Goal: Task Accomplishment & Management: Use online tool/utility

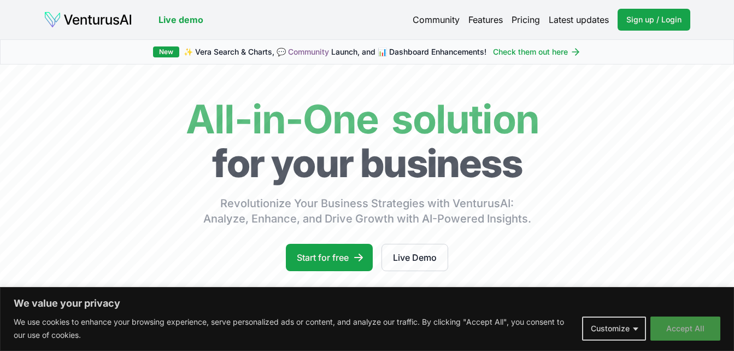
click at [688, 325] on button "Accept All" at bounding box center [685, 328] width 70 height 24
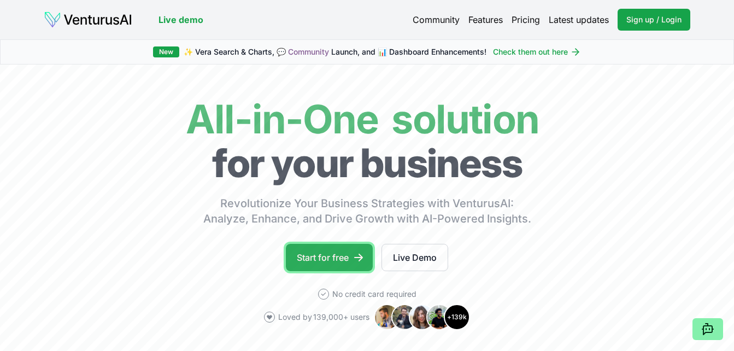
click at [308, 252] on link "Start for free" at bounding box center [329, 257] width 87 height 27
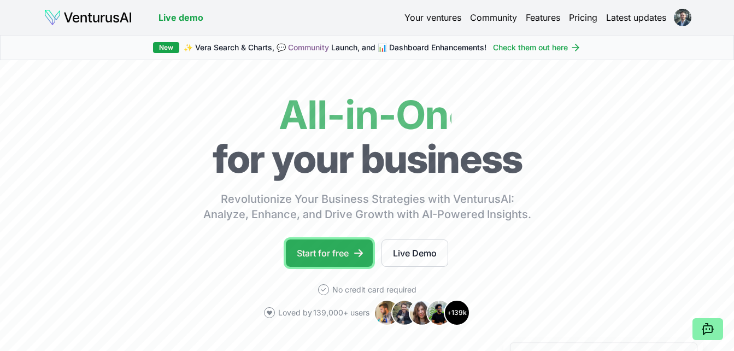
click at [320, 249] on link "Start for free" at bounding box center [329, 252] width 87 height 27
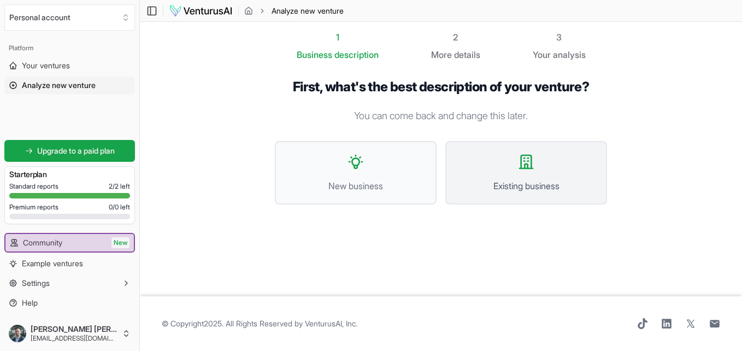
click at [514, 162] on button "Existing business" at bounding box center [526, 172] width 162 height 63
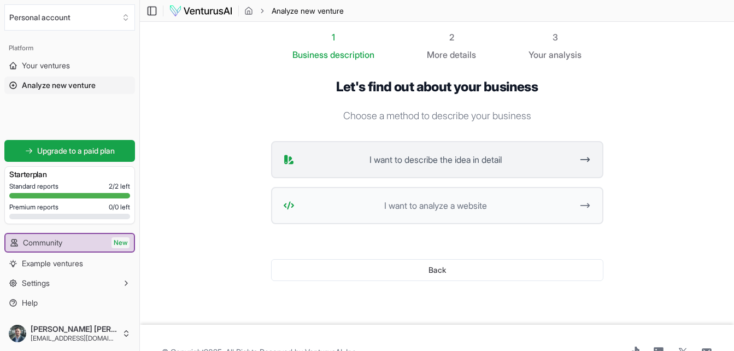
click at [472, 161] on span "I want to describe the idea in detail" at bounding box center [436, 159] width 274 height 13
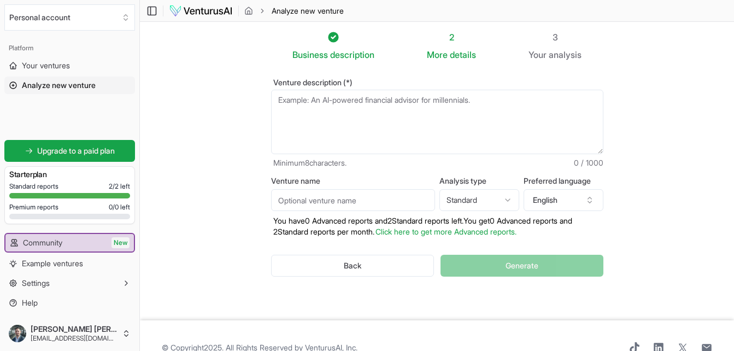
click at [370, 103] on textarea "Venture description (*)" at bounding box center [437, 122] width 332 height 64
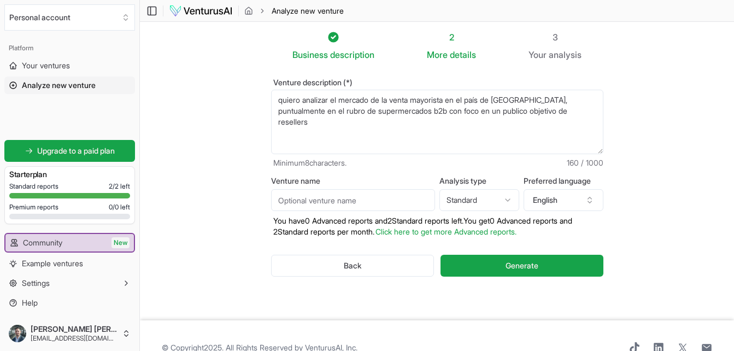
type textarea "quiero analizar el mercado de la venta mayorista en el país de chile, puntualme…"
click at [398, 198] on input "Venture name" at bounding box center [353, 200] width 164 height 22
type input "central mayorista"
click at [559, 203] on button "English" at bounding box center [564, 200] width 80 height 22
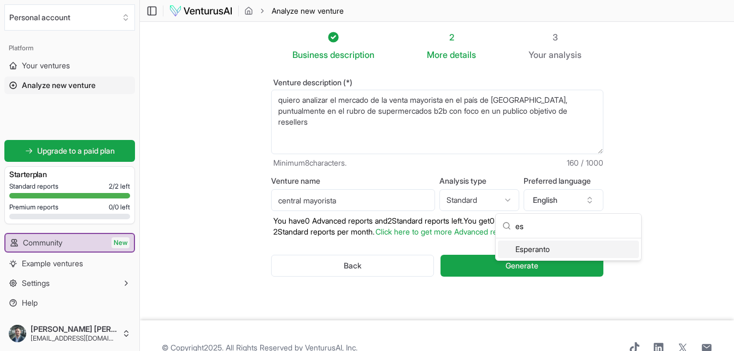
scroll to position [11, 0]
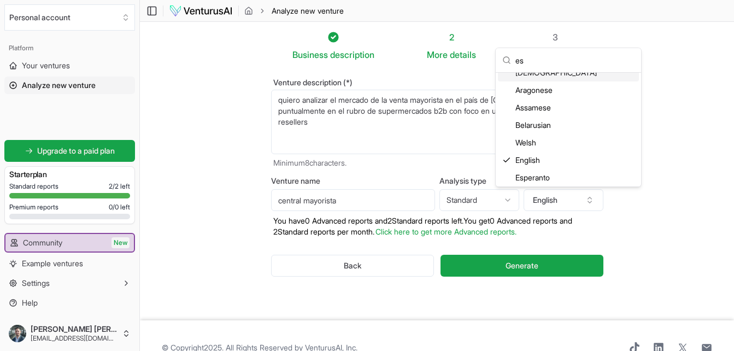
type input "e"
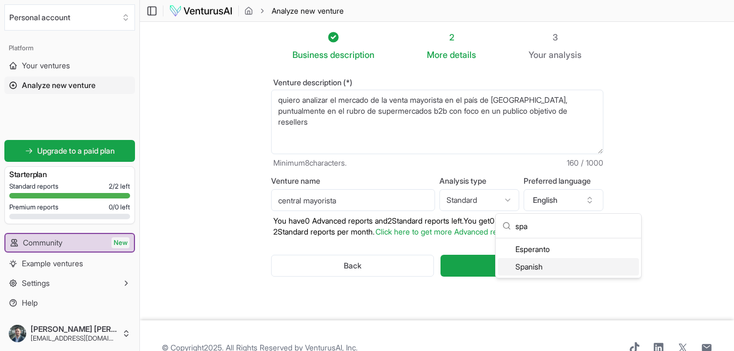
type input "spa"
click at [546, 268] on div "Spanish" at bounding box center [568, 266] width 141 height 17
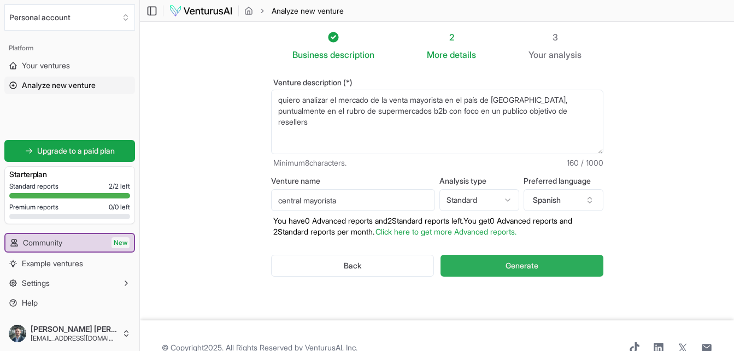
click at [537, 257] on button "Generate" at bounding box center [522, 266] width 162 height 22
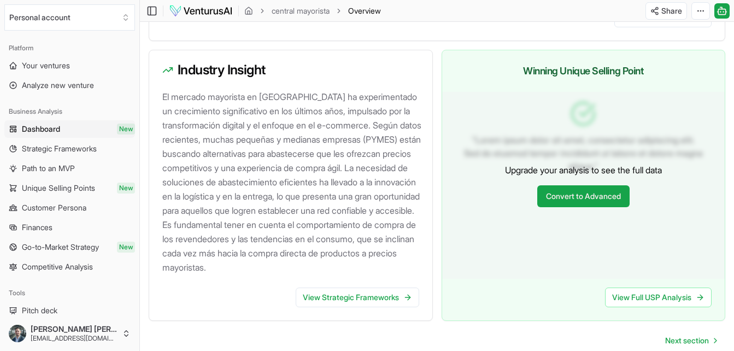
scroll to position [1145, 0]
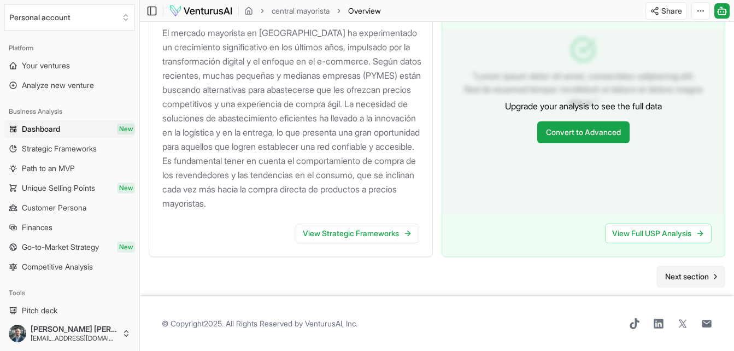
click at [701, 279] on span "Next section" at bounding box center [687, 276] width 44 height 11
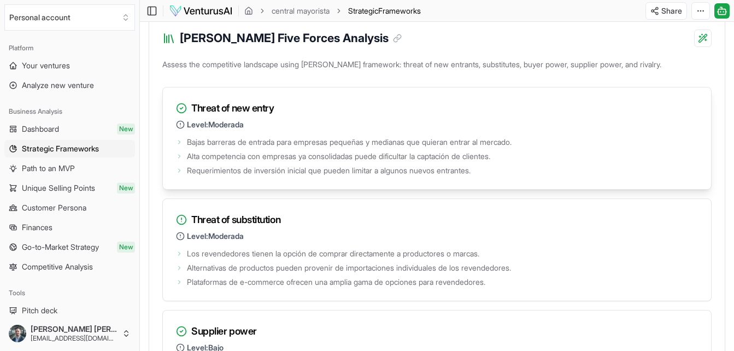
scroll to position [1366, 0]
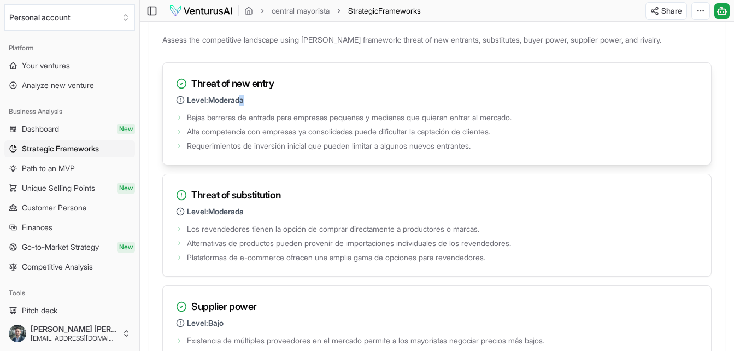
click at [244, 105] on span "Level: Moderada" at bounding box center [215, 100] width 57 height 11
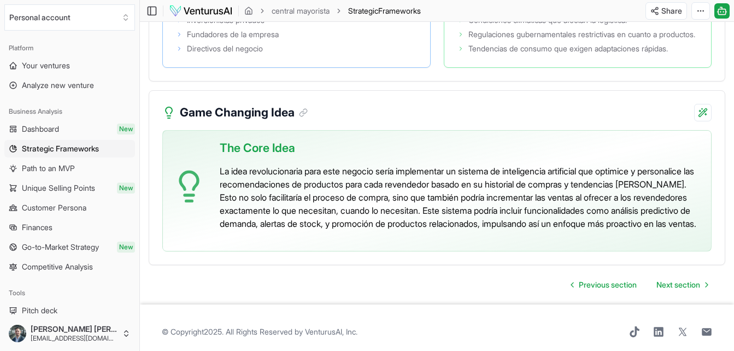
scroll to position [2306, 0]
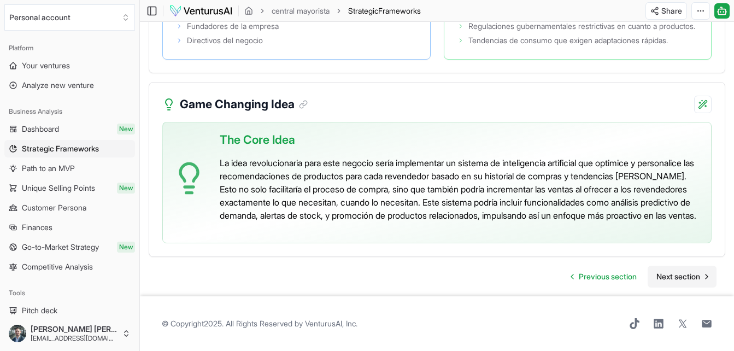
click at [669, 282] on span "Next section" at bounding box center [678, 276] width 44 height 11
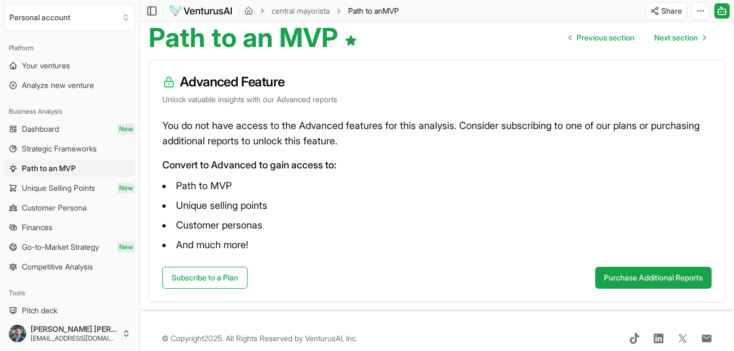
scroll to position [122, 0]
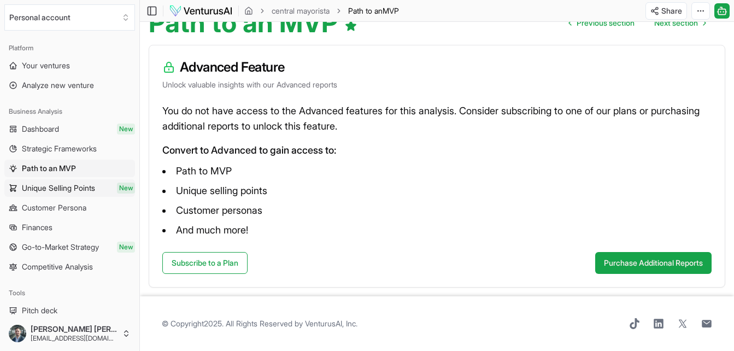
click at [42, 191] on span "Unique Selling Points" at bounding box center [58, 188] width 73 height 11
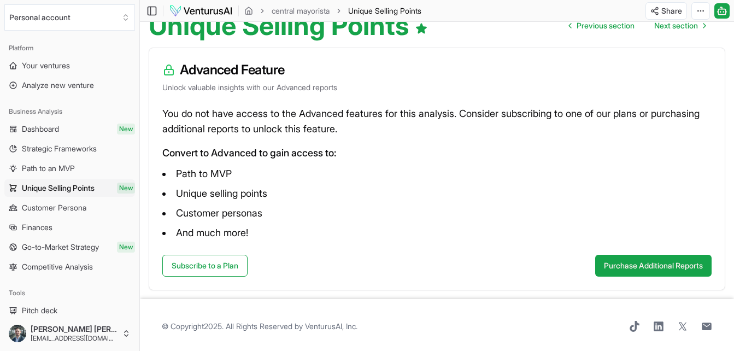
scroll to position [122, 0]
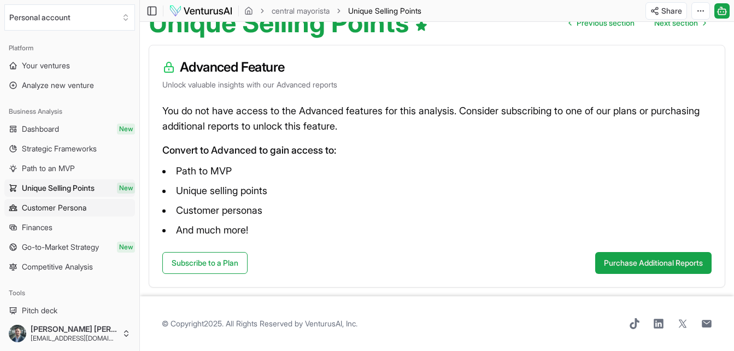
click at [21, 205] on link "Customer Persona" at bounding box center [69, 207] width 131 height 17
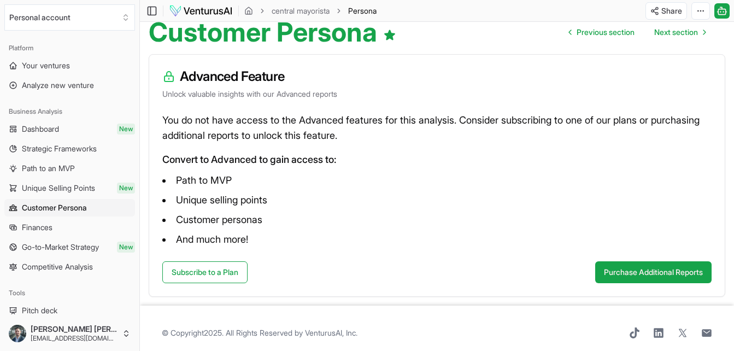
scroll to position [122, 0]
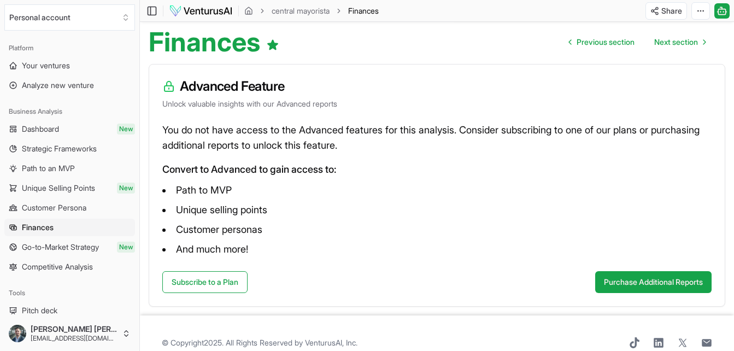
scroll to position [122, 0]
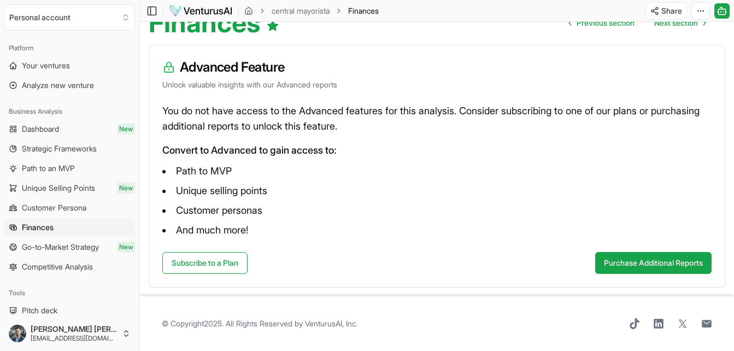
click at [57, 251] on span "Go-to-Market Strategy" at bounding box center [60, 247] width 77 height 11
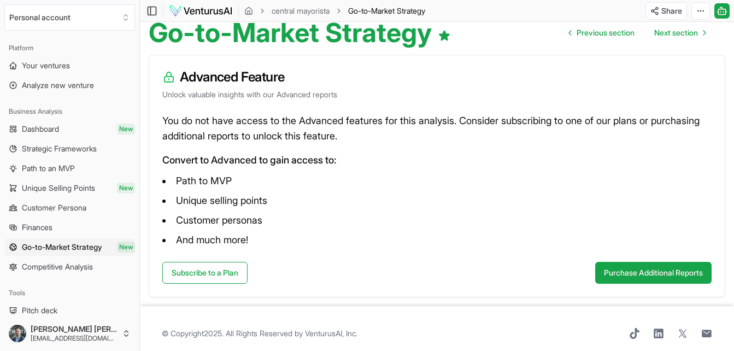
scroll to position [122, 0]
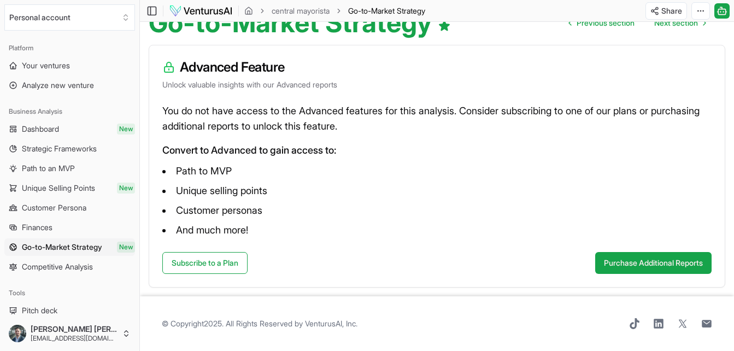
click at [59, 266] on span "Competitive Analysis" at bounding box center [57, 266] width 71 height 11
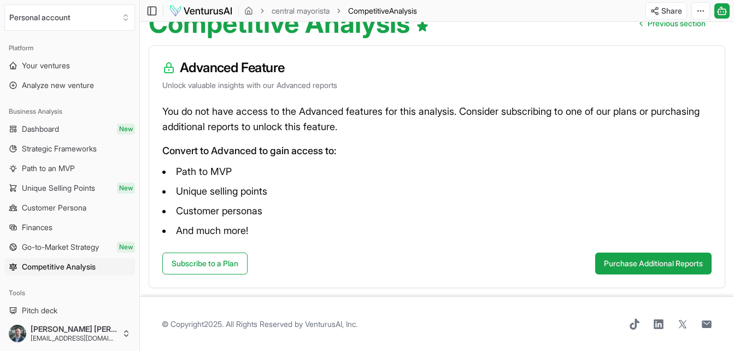
scroll to position [122, 0]
click at [49, 150] on span "Strategic Frameworks" at bounding box center [59, 148] width 75 height 11
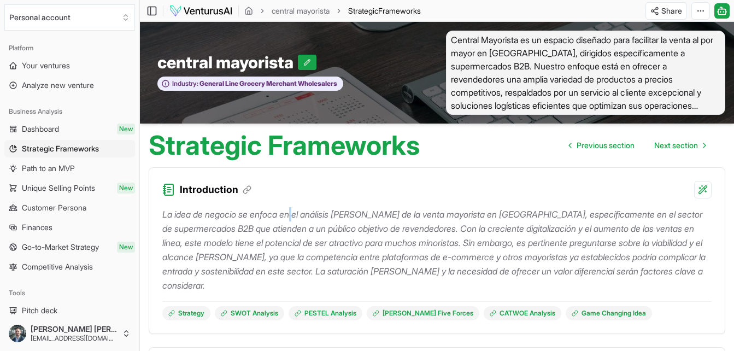
click at [298, 212] on p "La idea de negocio se enfoca en el análisis del mercado de la venta mayorista e…" at bounding box center [436, 249] width 549 height 85
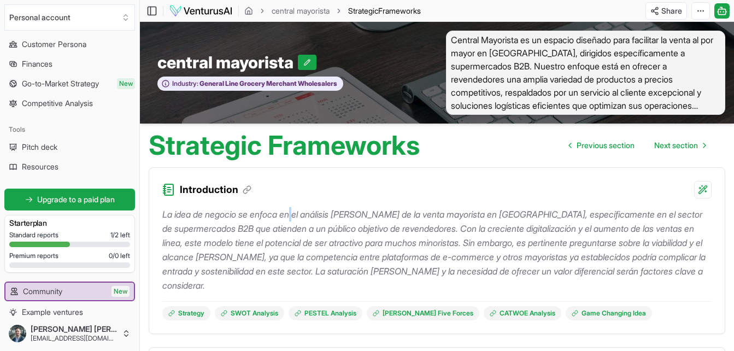
scroll to position [212, 0]
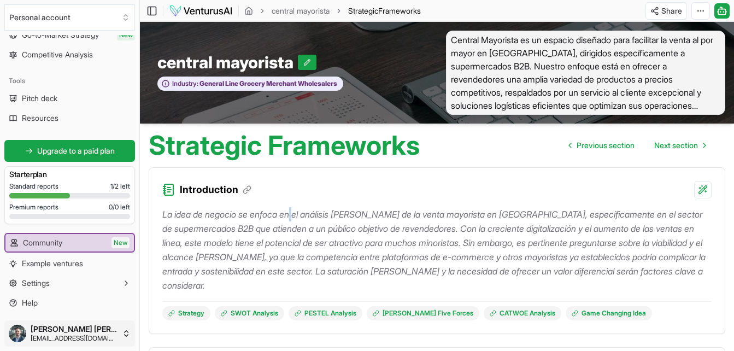
click at [109, 334] on html "We value your privacy We use cookies to enhance your browsing experience, serve…" at bounding box center [367, 175] width 734 height 351
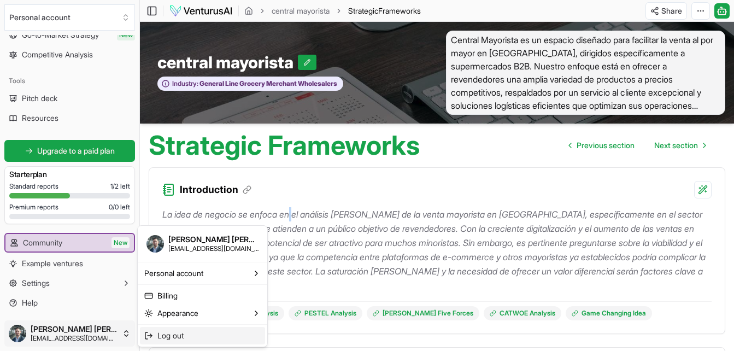
click at [171, 335] on span "Log out" at bounding box center [170, 335] width 26 height 11
